Goal: Navigation & Orientation: Find specific page/section

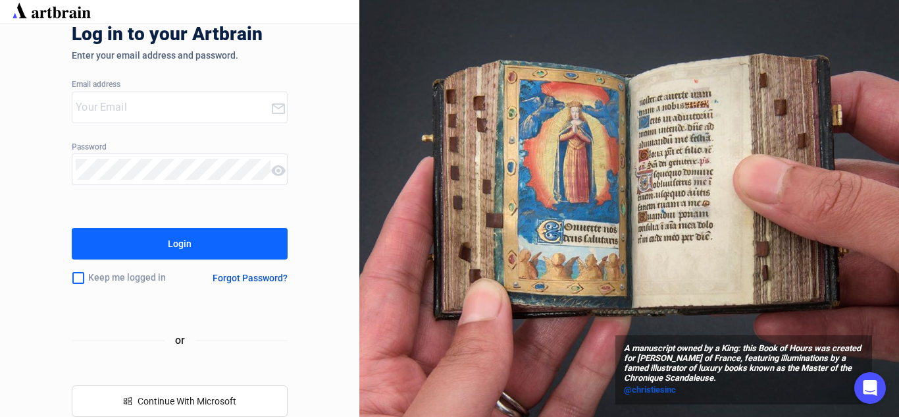
type input "[EMAIL_ADDRESS][DOMAIN_NAME]"
click at [184, 247] on div "Login" at bounding box center [180, 243] width 24 height 21
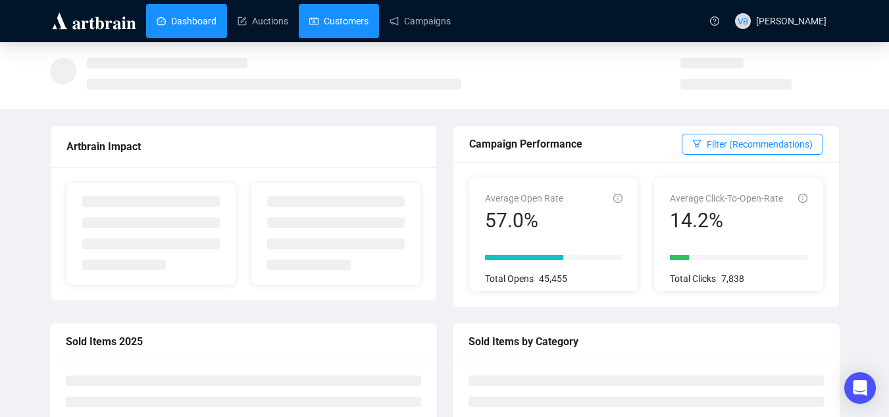
click at [345, 18] on link "Customers" at bounding box center [338, 21] width 59 height 34
